Goal: Transaction & Acquisition: Purchase product/service

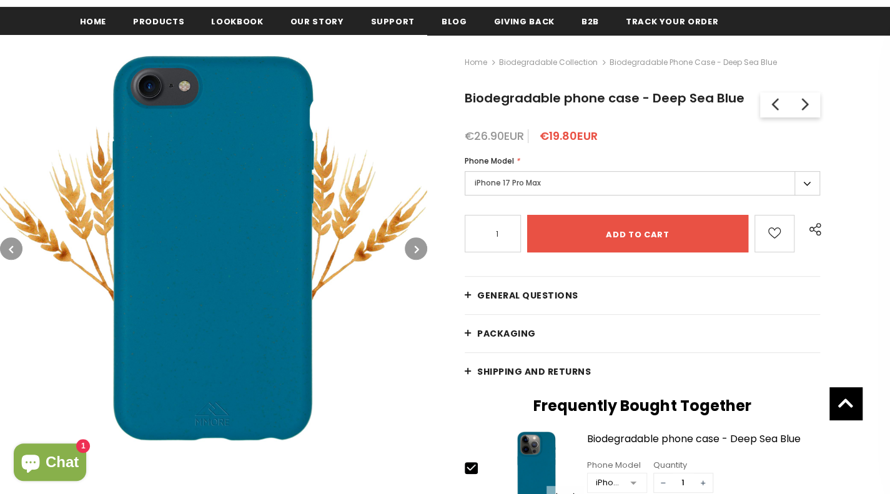
scroll to position [167, 0]
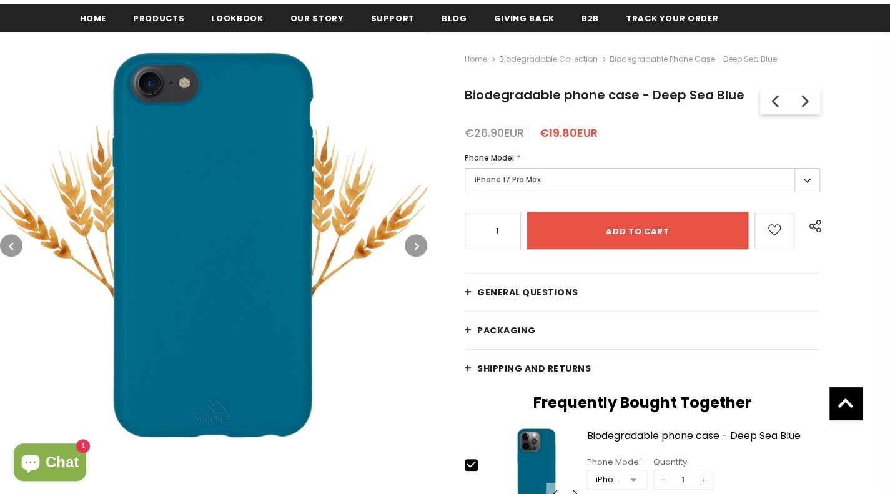
click at [800, 180] on label "iPhone 17 Pro Max" at bounding box center [642, 180] width 355 height 24
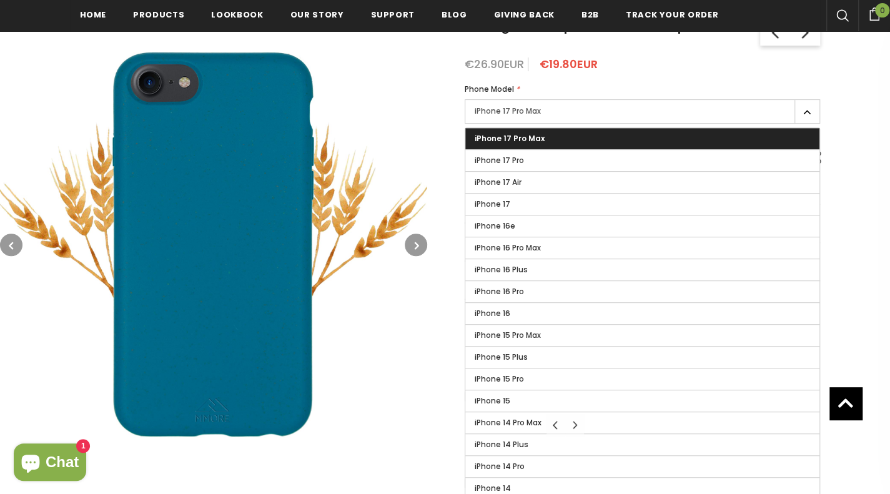
scroll to position [227, 0]
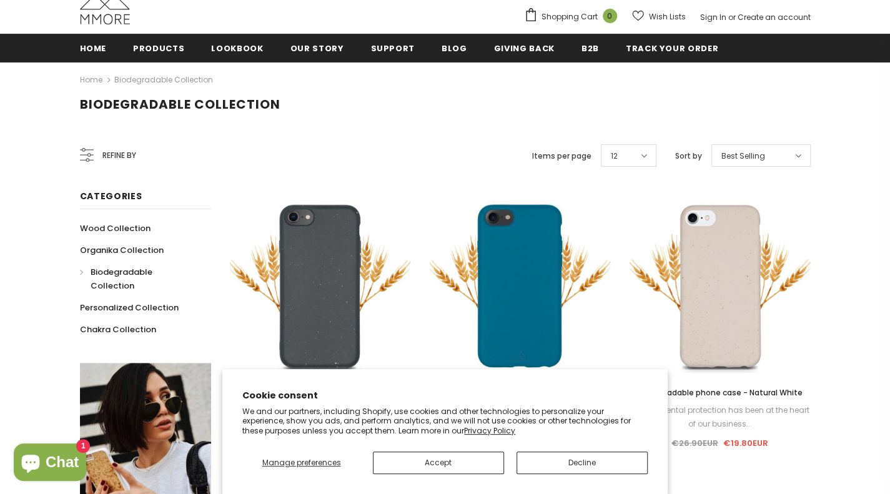
scroll to position [137, 0]
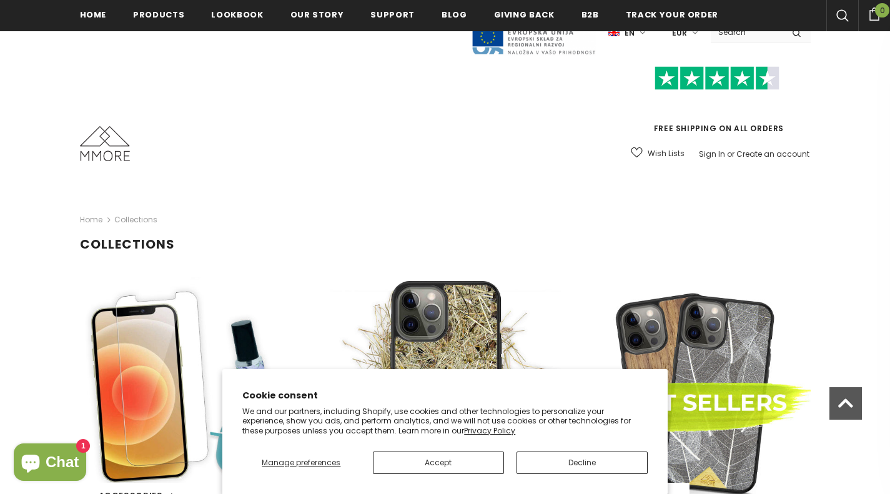
scroll to position [250, 0]
